Goal: Task Accomplishment & Management: Manage account settings

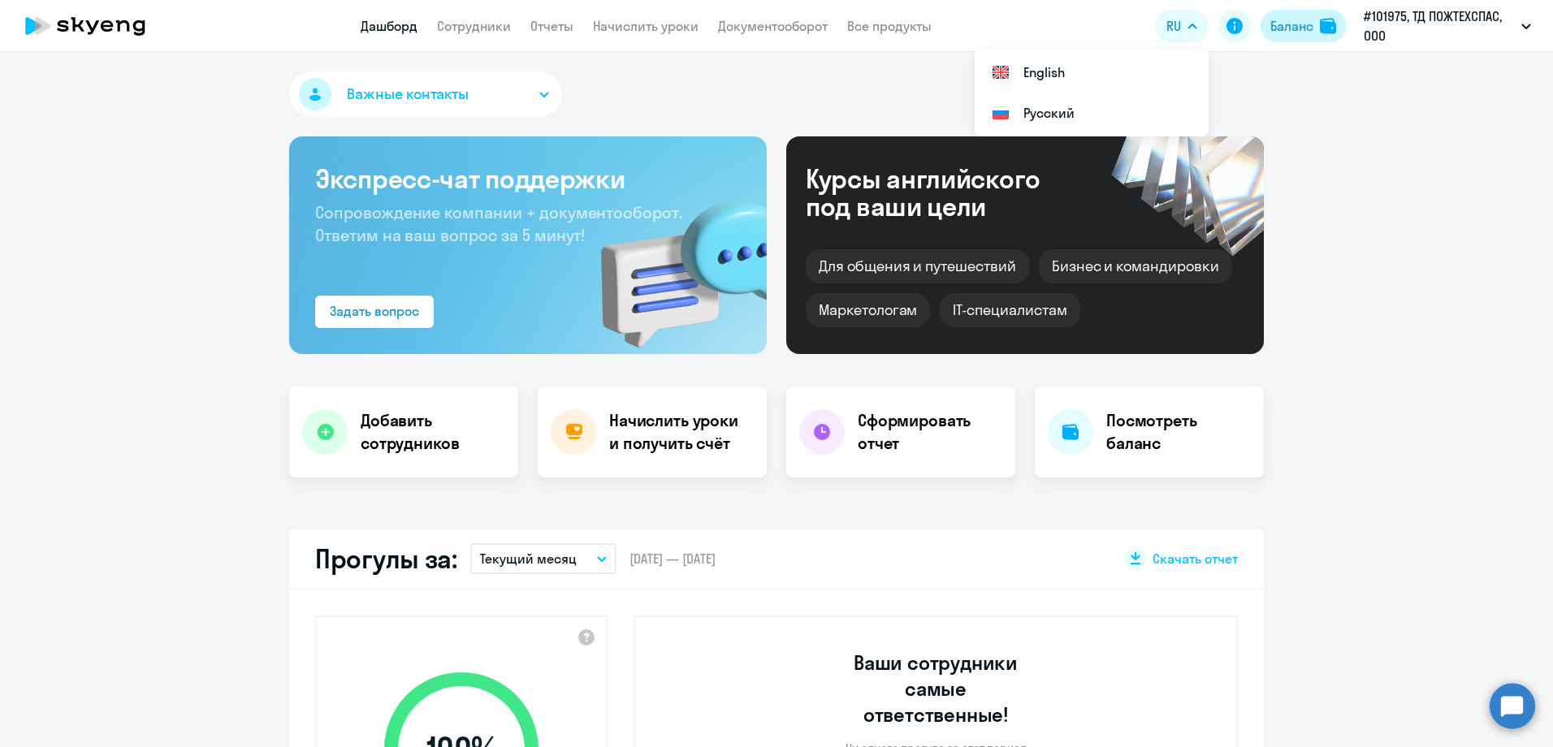
select select "30"
click at [643, 25] on link "Начислить уроки" at bounding box center [646, 26] width 106 height 16
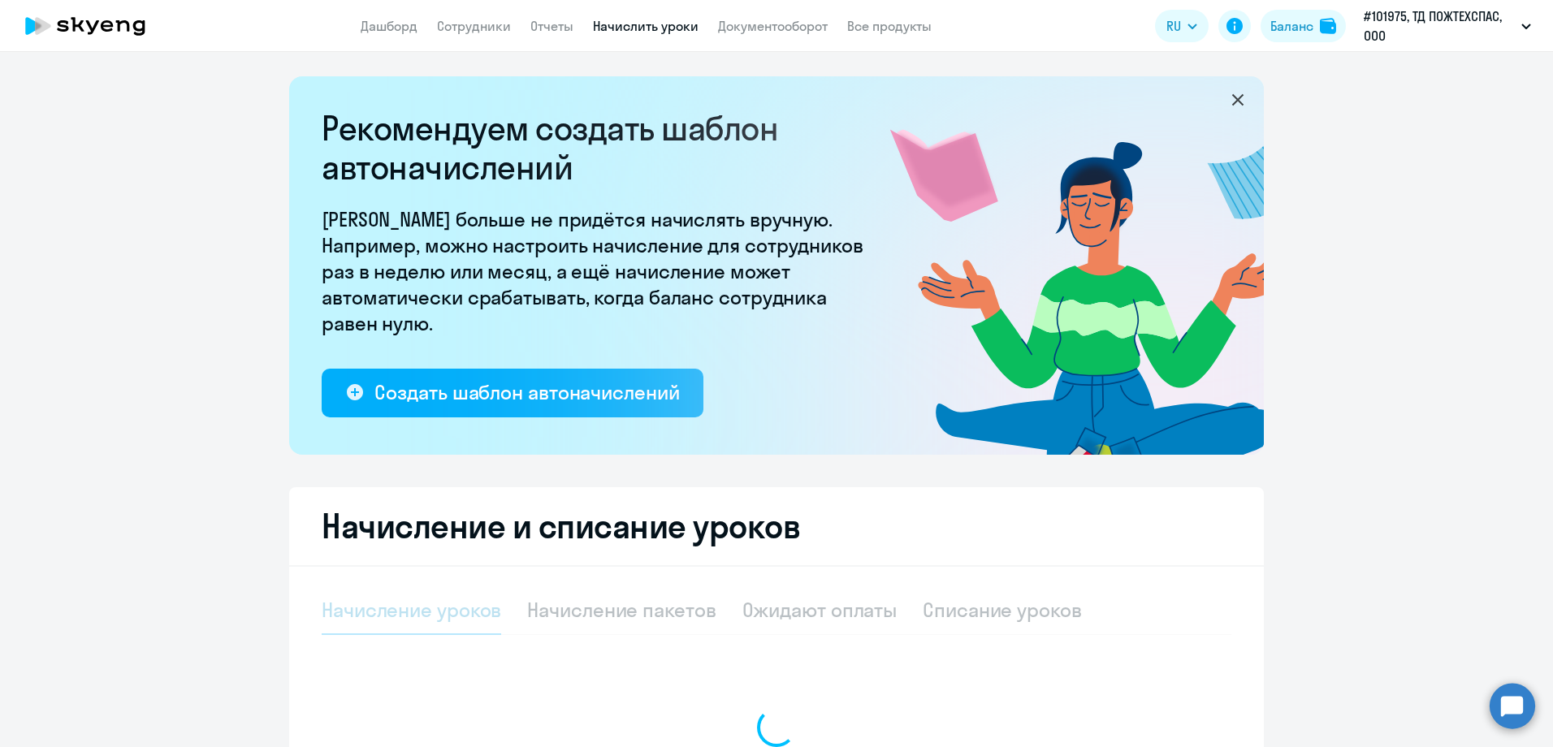
select select "10"
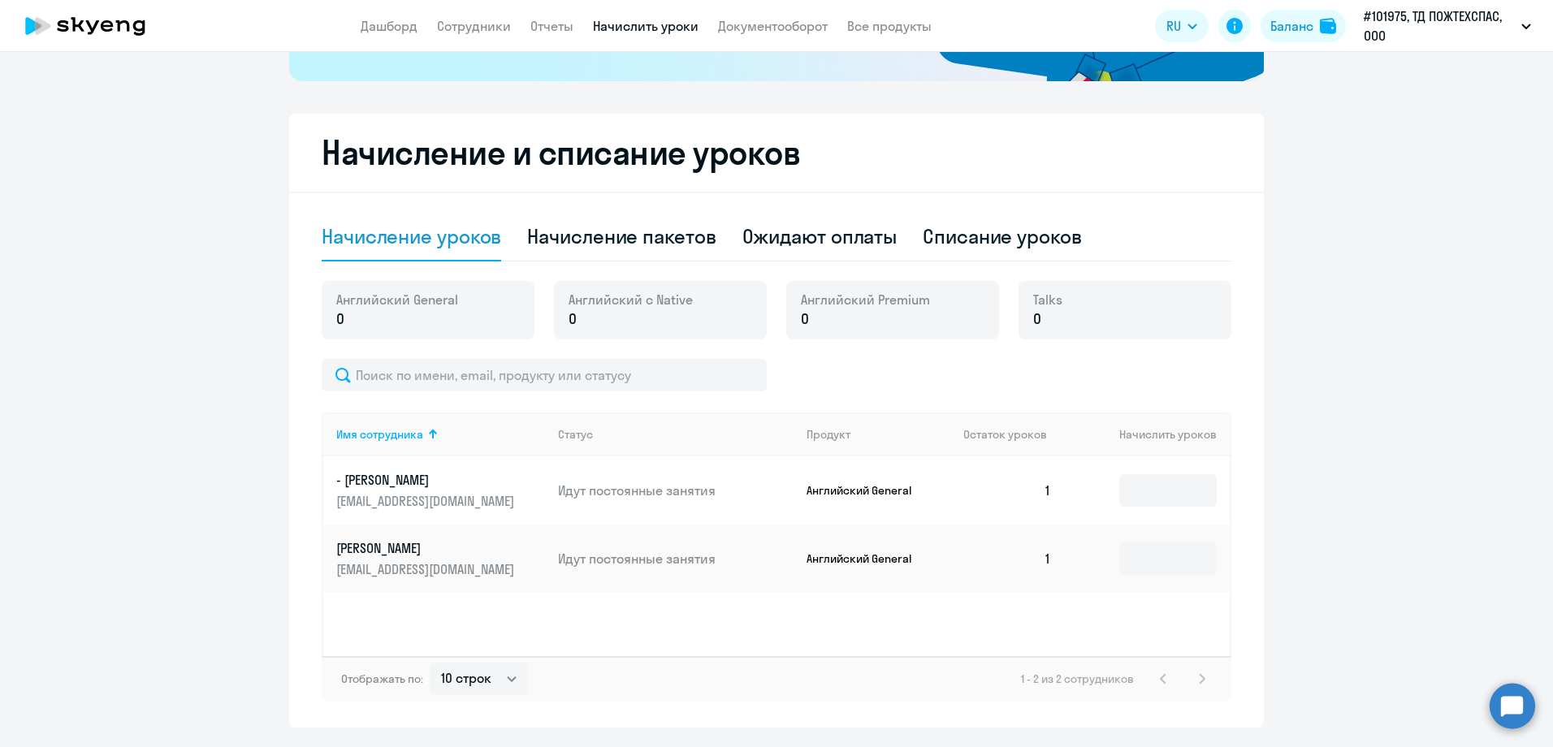
scroll to position [419, 0]
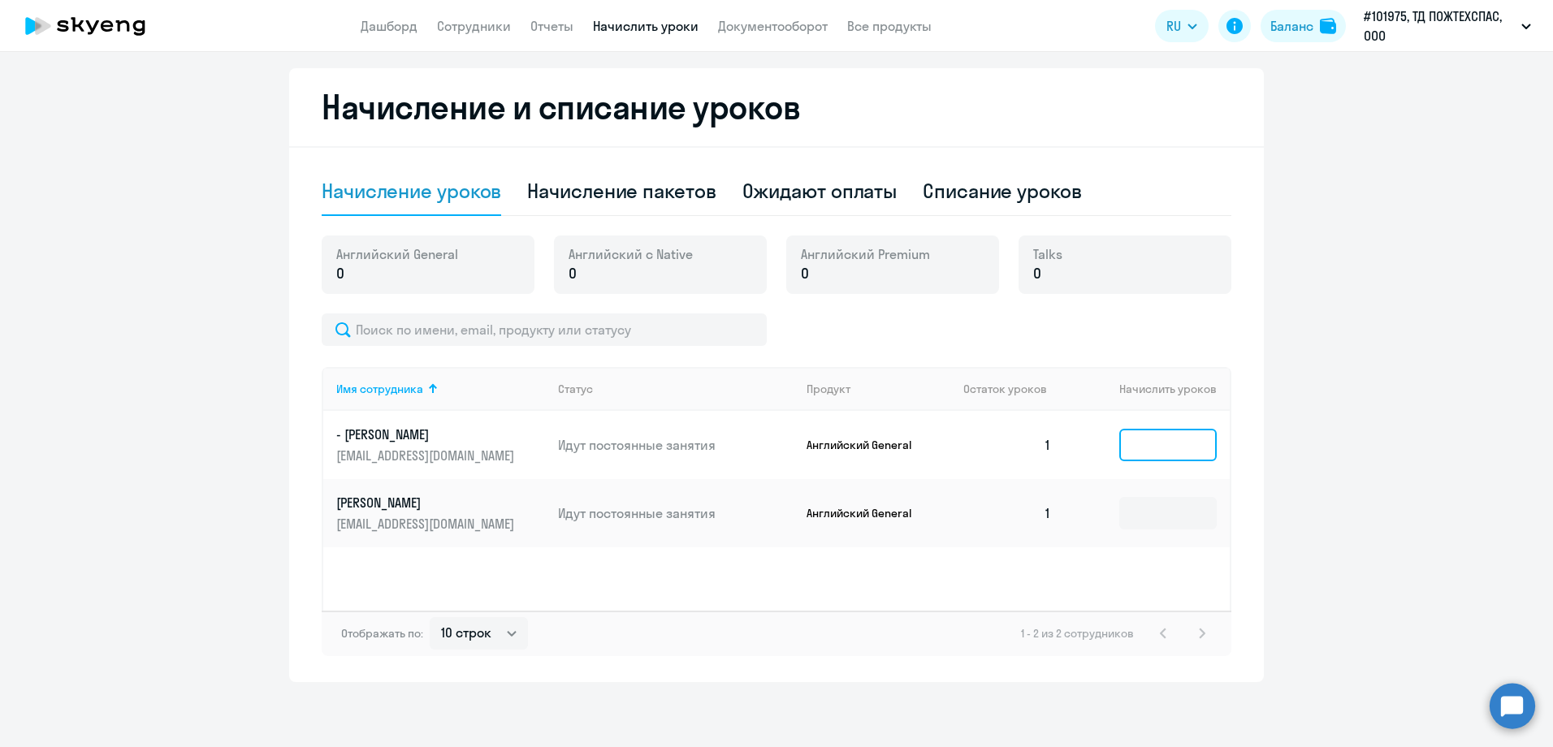
click at [1167, 441] on input at bounding box center [1167, 445] width 97 height 32
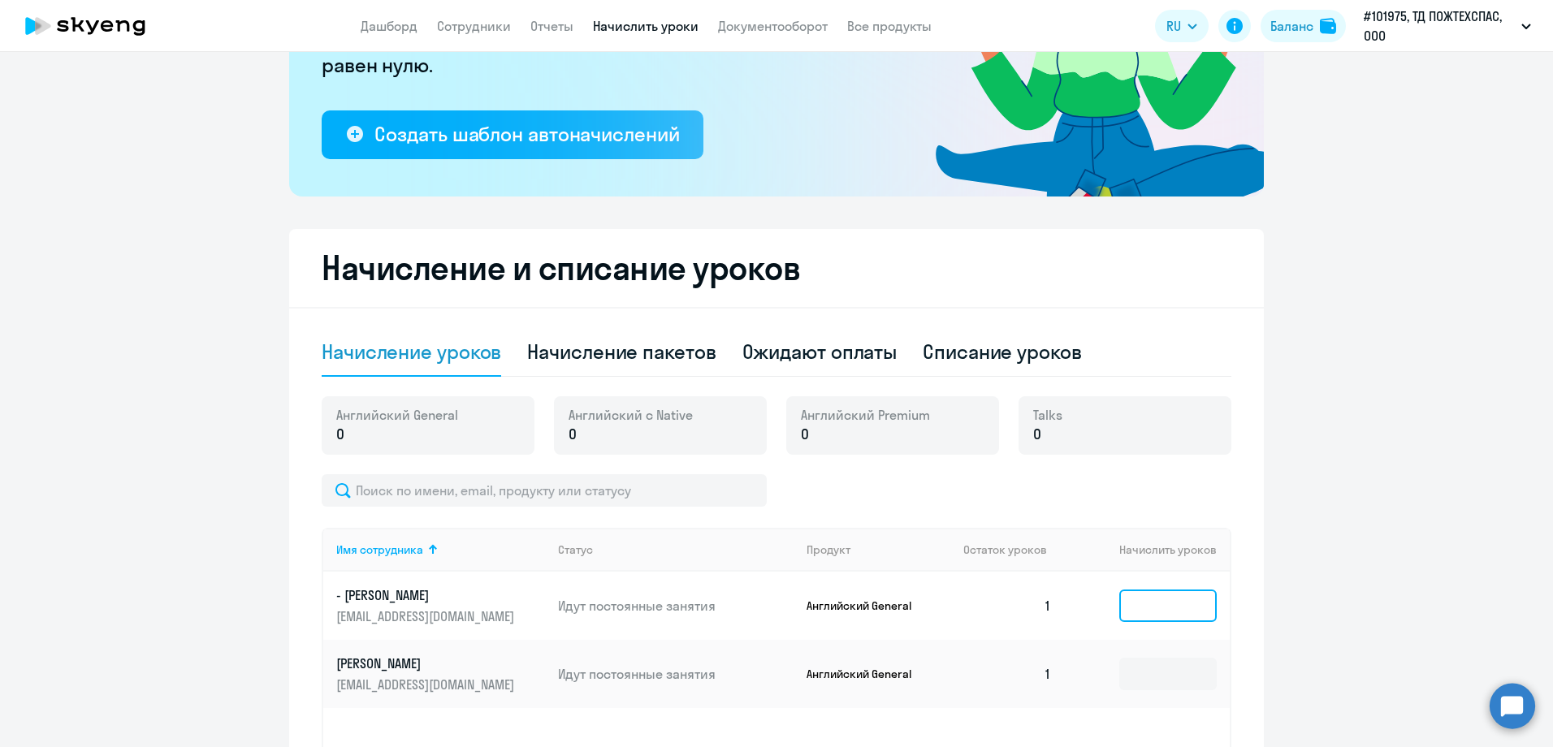
scroll to position [257, 0]
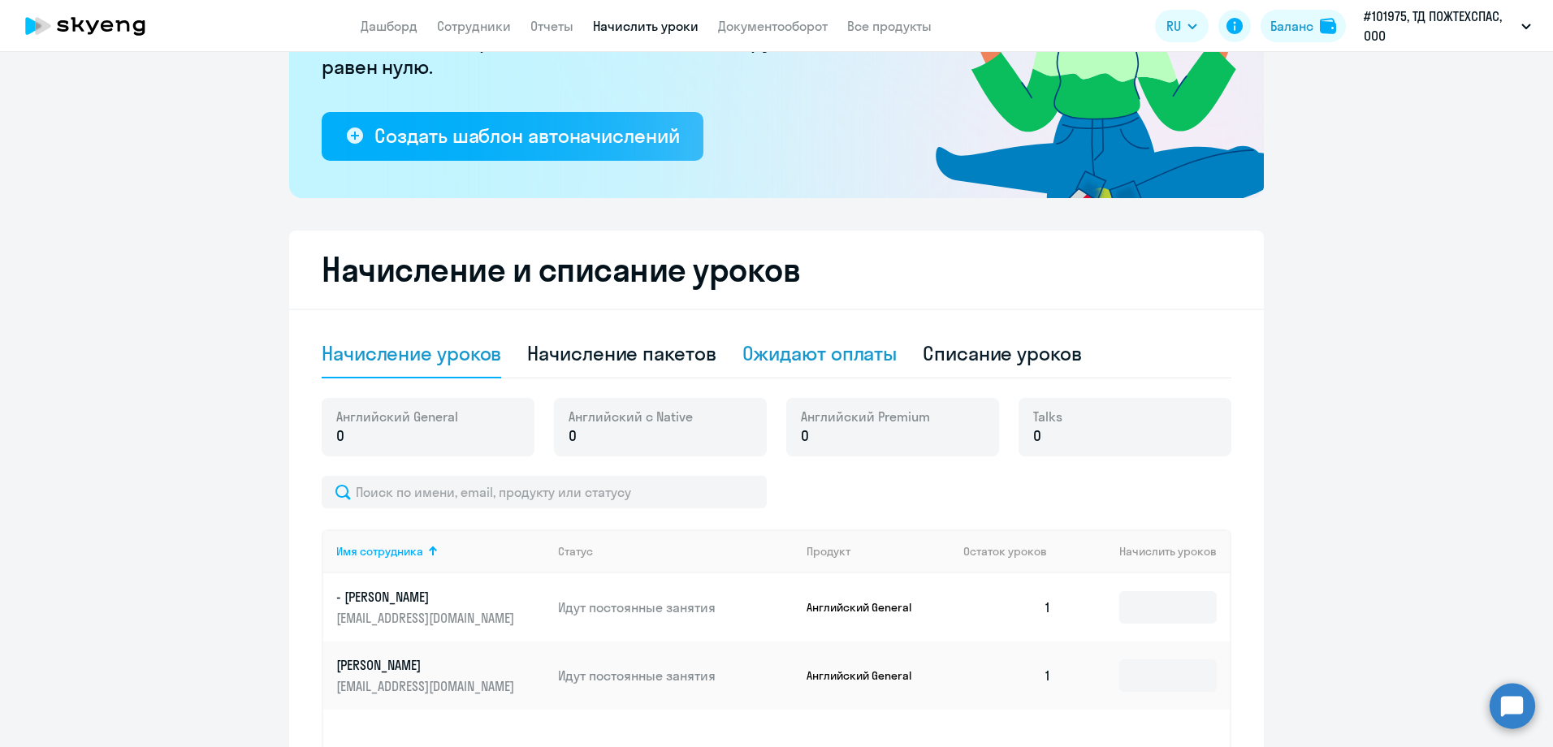
click at [796, 349] on div "Ожидают оплаты" at bounding box center [819, 353] width 155 height 26
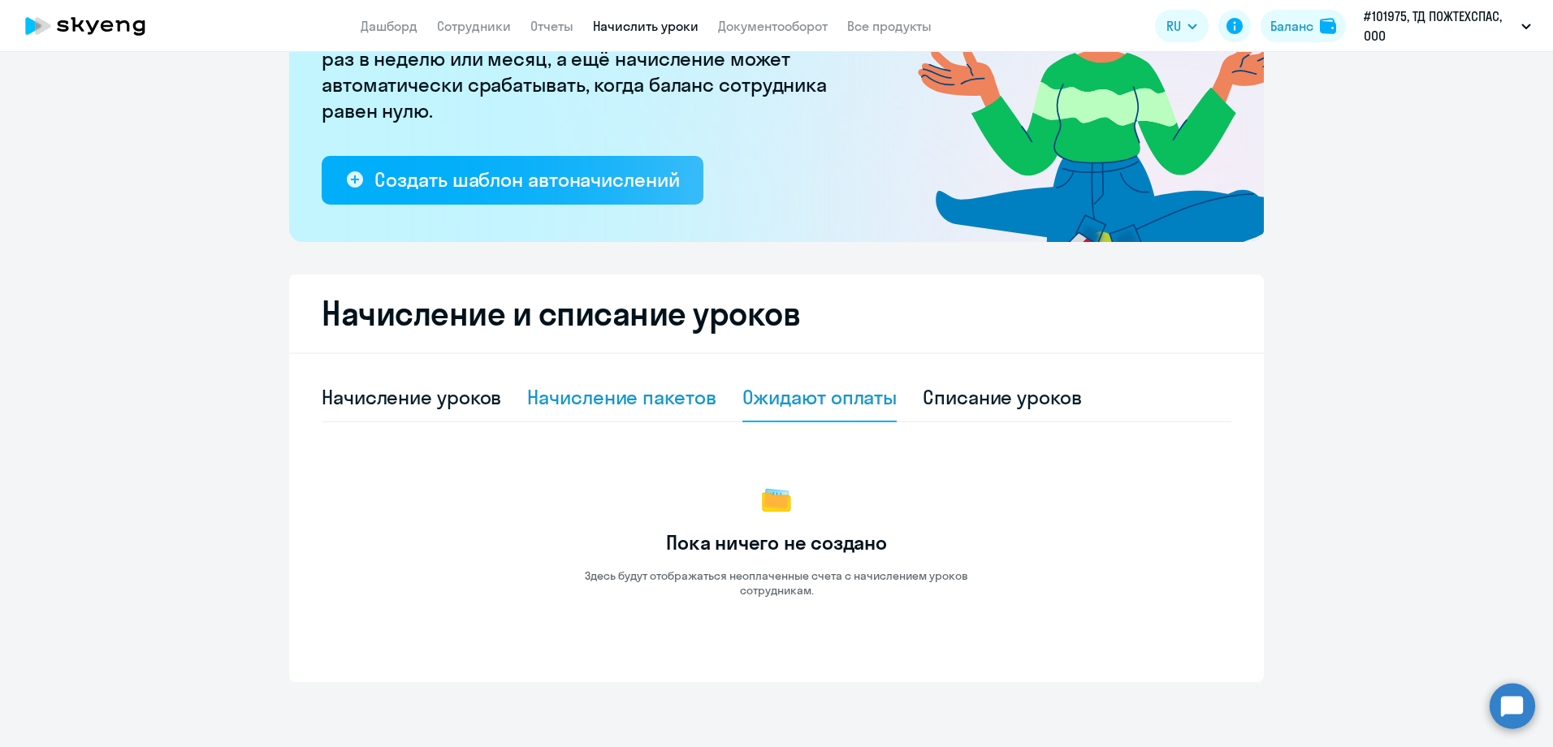
click at [642, 400] on div "Начисление пакетов" at bounding box center [621, 397] width 188 height 26
select select "10"
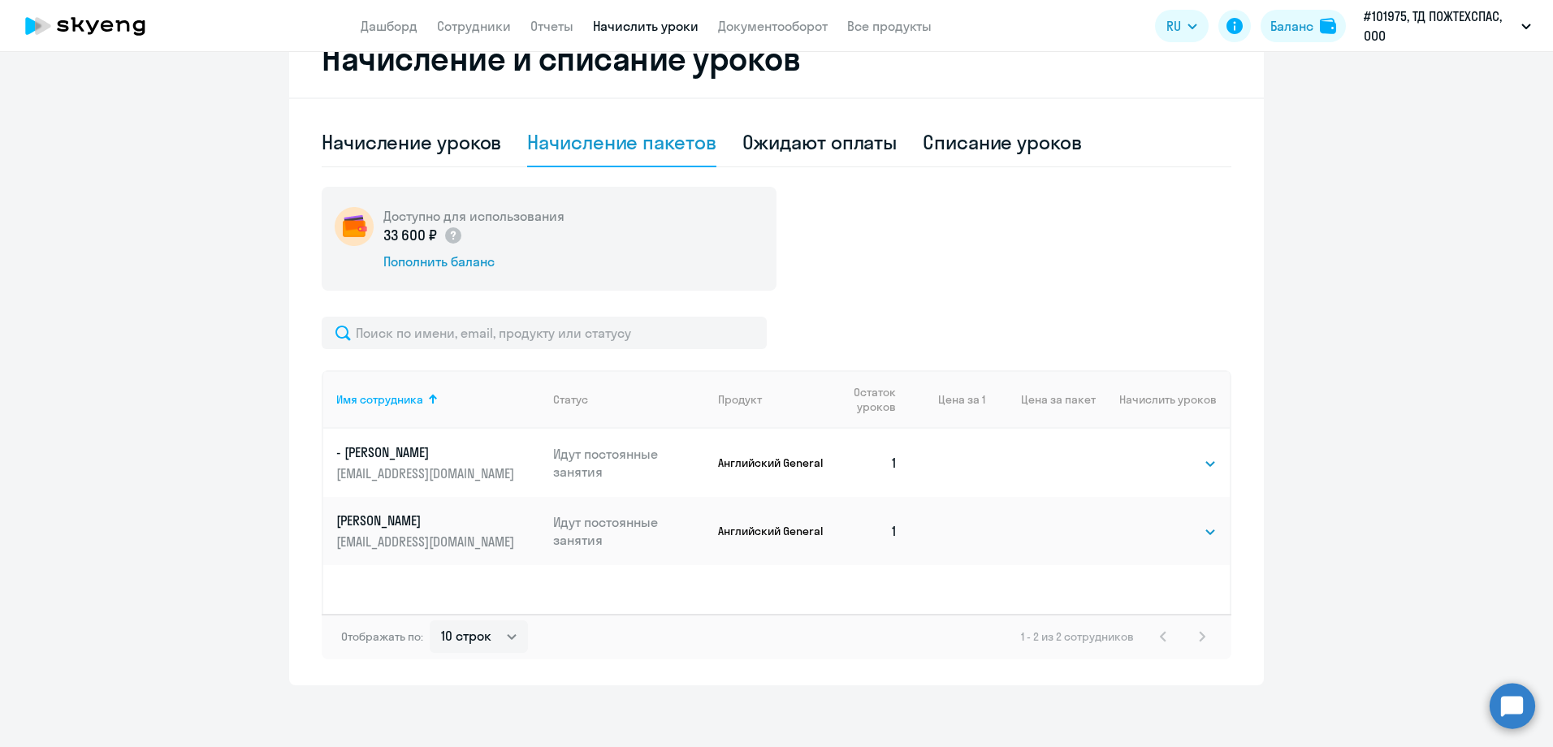
scroll to position [471, 0]
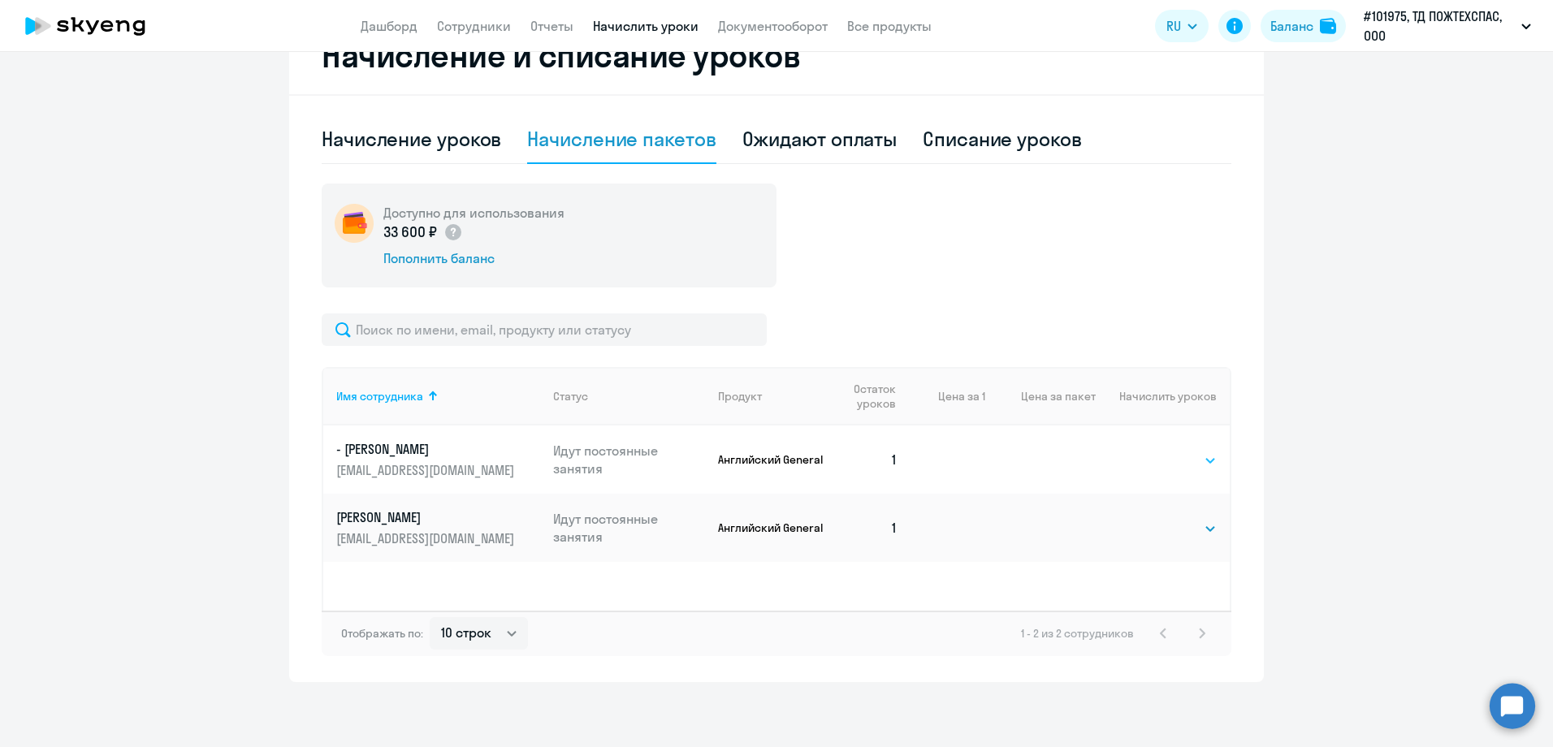
click at [1183, 468] on select "Выбрать 4 8 16 32 64 96 128" at bounding box center [1183, 460] width 67 height 19
select select "8"
click at [1150, 451] on select "Выбрать 4 8 16 32 64 96 128" at bounding box center [1183, 460] width 67 height 19
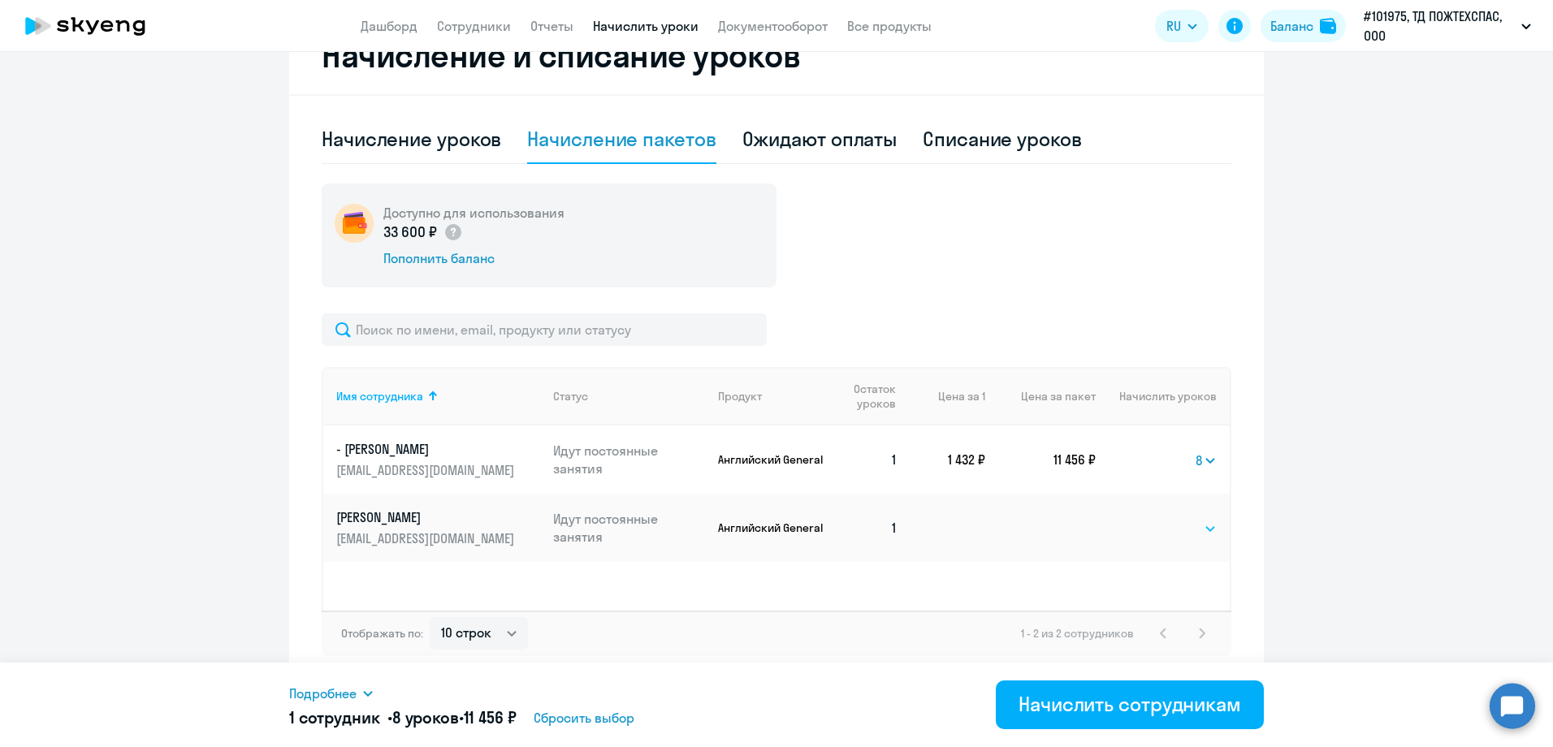
click at [1159, 525] on select "Выбрать 4 8 16 32 64 96 128" at bounding box center [1183, 528] width 67 height 19
select select "8"
click at [1150, 519] on select "Выбрать 4 8 16 32 64 96 128" at bounding box center [1183, 528] width 67 height 19
click at [1208, 467] on select "Выбрать 4 8 16 32 64 96 128" at bounding box center [1206, 460] width 21 height 19
select select "16"
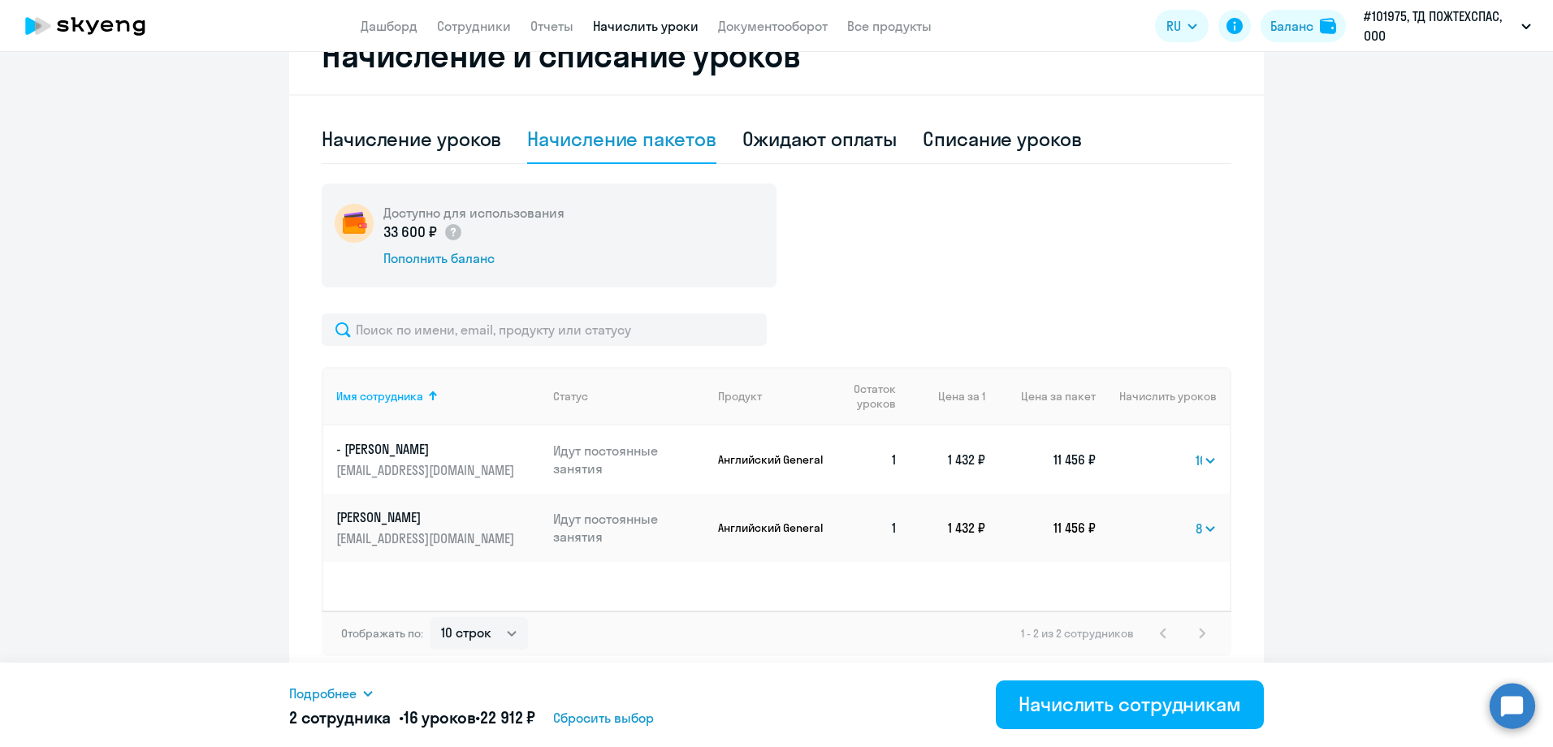
click at [1196, 451] on select "Выбрать 4 8 16 32 64 96 128" at bounding box center [1206, 460] width 21 height 19
click at [1201, 526] on select "Выбрать 4 8 16 32 64 96 128" at bounding box center [1206, 528] width 21 height 19
select select
click at [1196, 519] on select "Выбрать 4 8 16 32 64 96 128" at bounding box center [1206, 528] width 21 height 19
click at [1199, 461] on select "Выбрать 4 8 16 32 64 96 128" at bounding box center [1204, 460] width 26 height 19
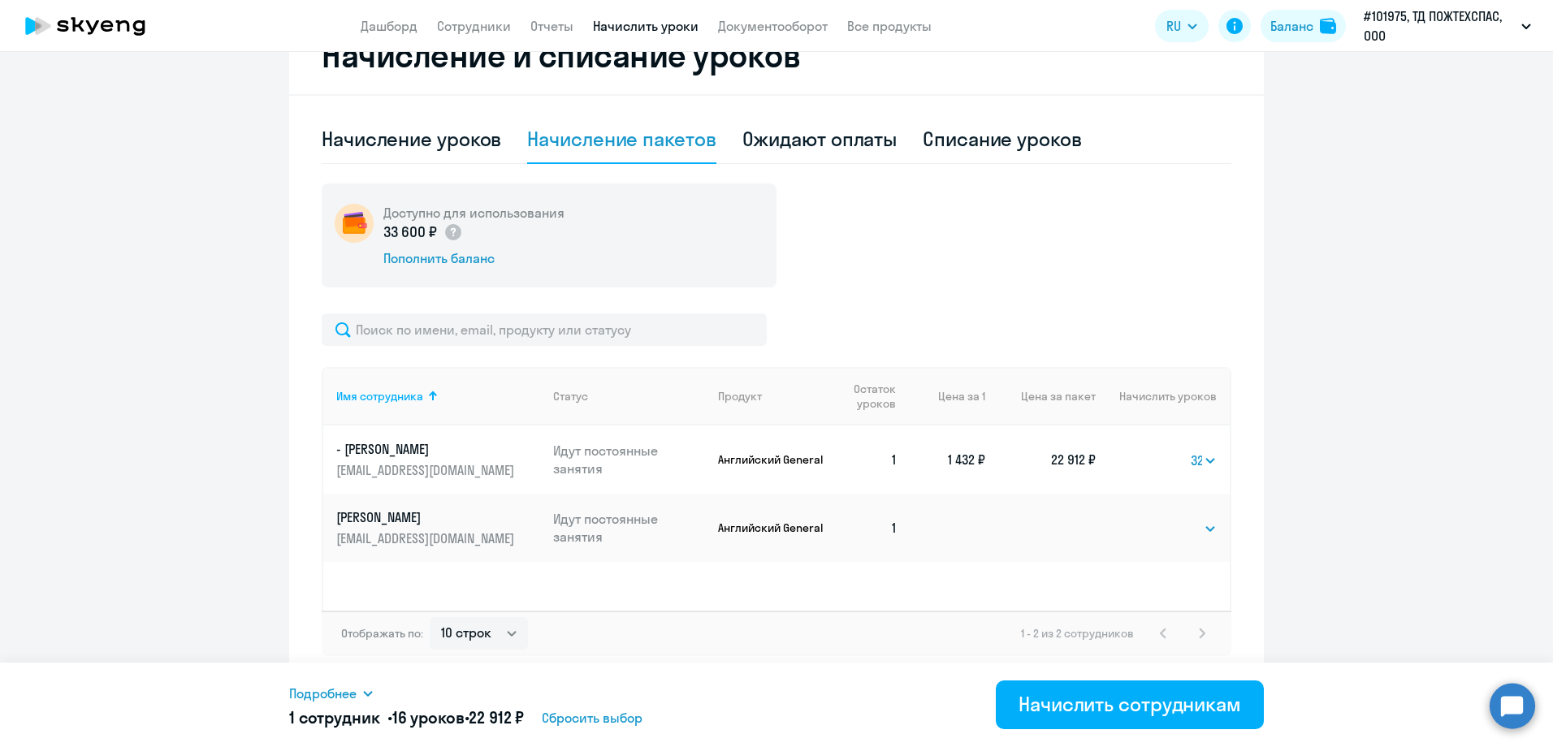
click at [1191, 451] on select "Выбрать 4 8 16 32 64 96 128" at bounding box center [1204, 460] width 26 height 19
click at [1189, 465] on select "Выбрать 4 8 16 32 64 96 128" at bounding box center [1203, 460] width 28 height 19
select select "16"
click at [1189, 451] on select "Выбрать 4 8 16 32 64 96 128" at bounding box center [1203, 460] width 28 height 19
click at [1138, 700] on div "Начислить сотрудникам" at bounding box center [1130, 704] width 223 height 26
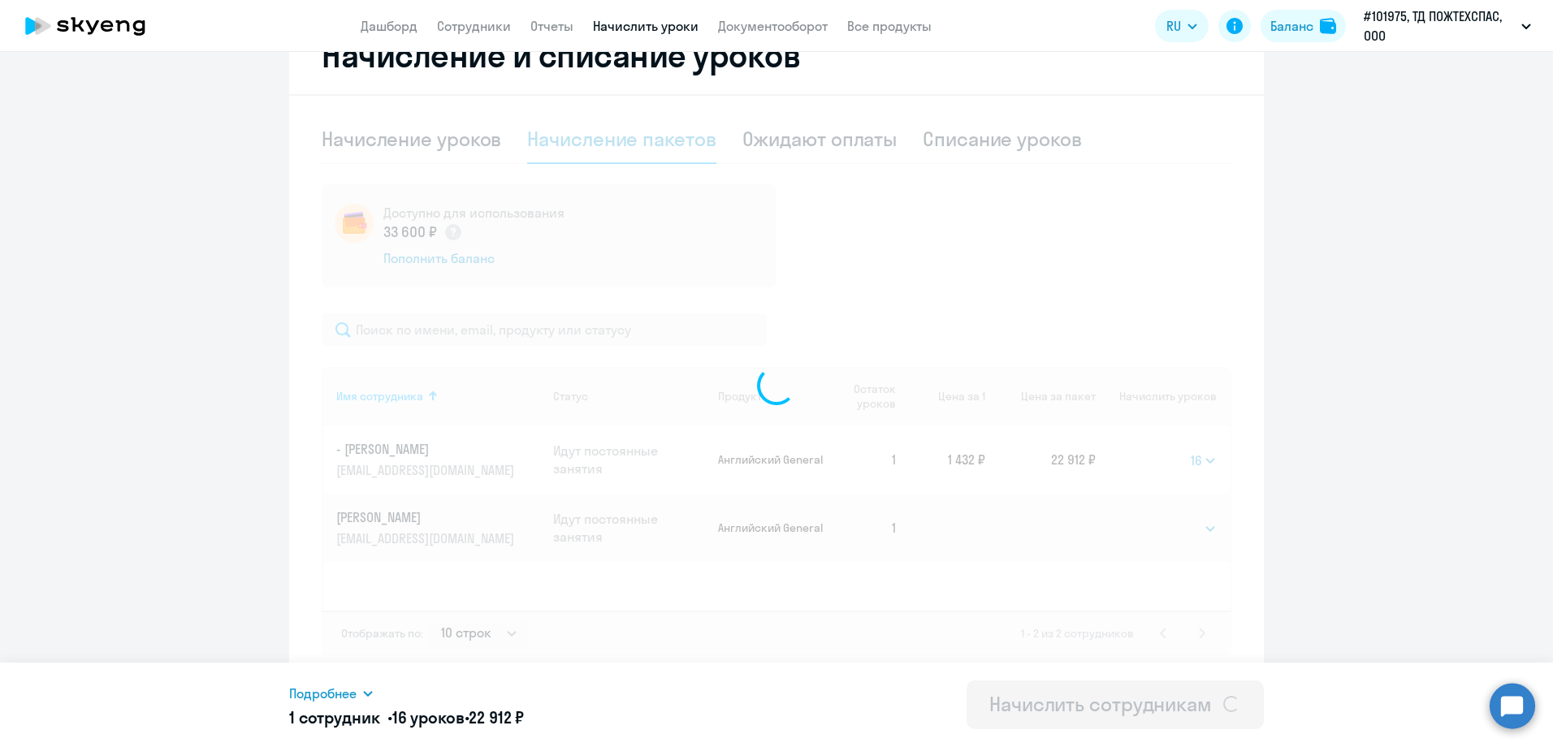
select select
